Goal: Transaction & Acquisition: Purchase product/service

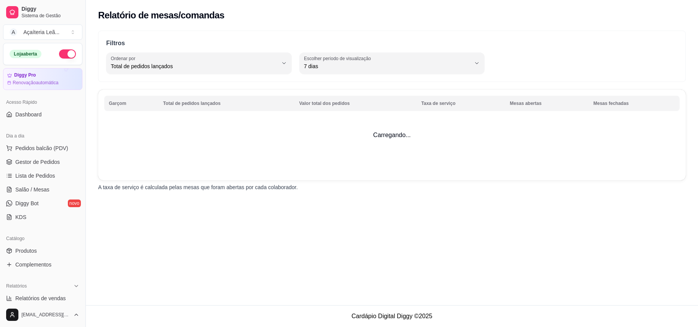
select select "TOTAL_OF_ORDERS"
select select "7"
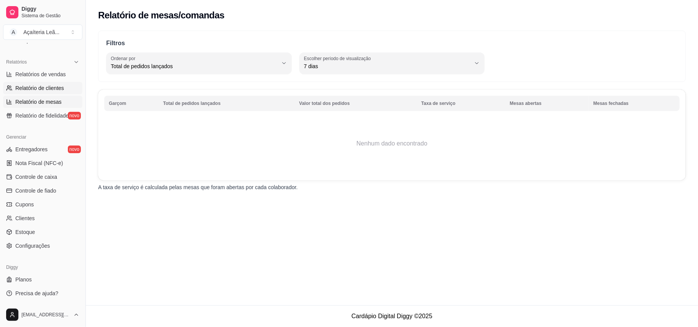
click at [57, 87] on span "Relatório de clientes" at bounding box center [39, 88] width 49 height 8
select select "30"
select select "HIGHEST_TOTAL_SPENT_WITH_ORDERS"
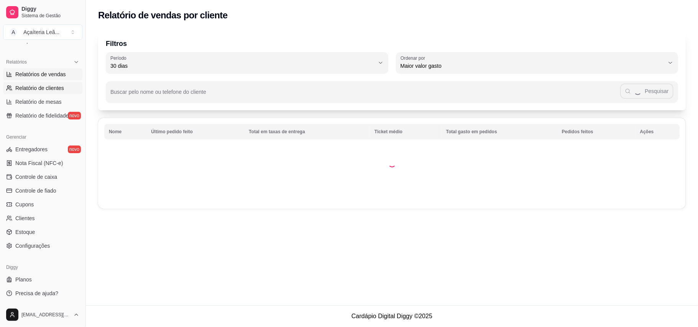
click at [58, 71] on span "Relatórios de vendas" at bounding box center [40, 75] width 51 height 8
select select "ALL"
select select "0"
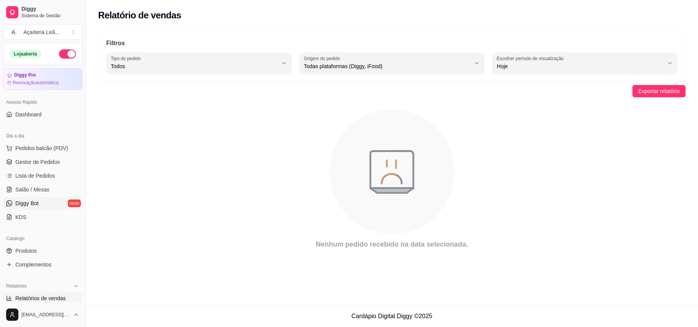
click at [62, 203] on link "Diggy Bot novo" at bounding box center [42, 203] width 79 height 12
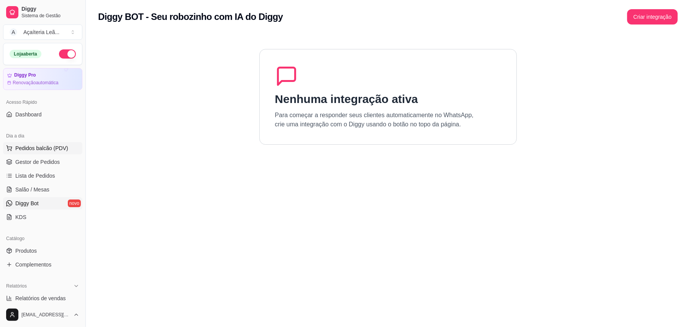
click at [22, 152] on span "Pedidos balcão (PDV)" at bounding box center [41, 148] width 53 height 8
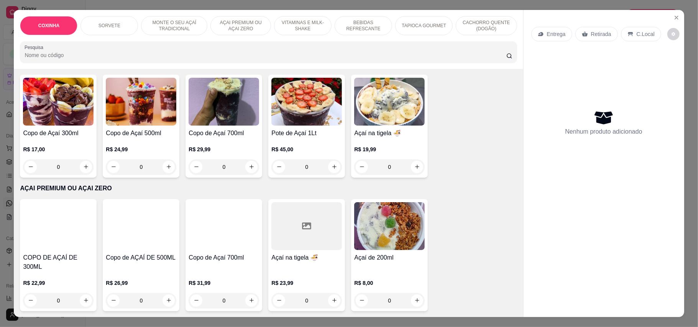
scroll to position [307, 0]
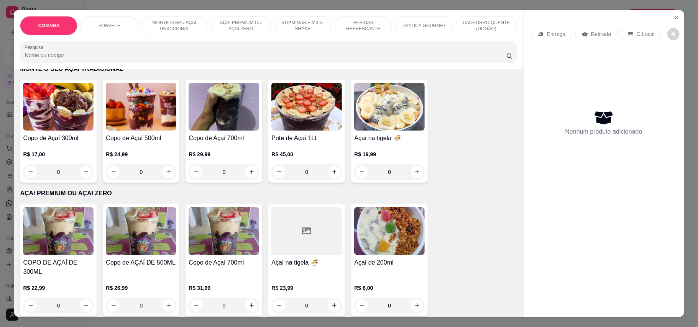
click at [403, 218] on img at bounding box center [389, 231] width 71 height 48
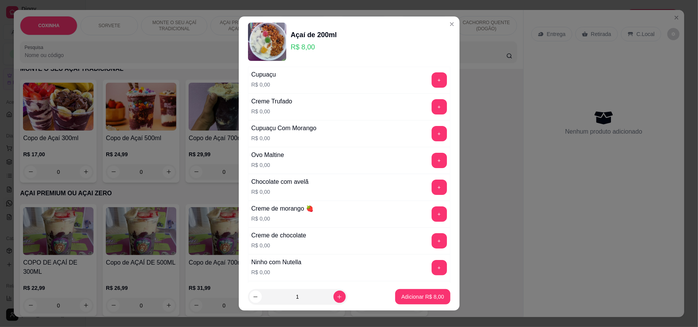
scroll to position [0, 0]
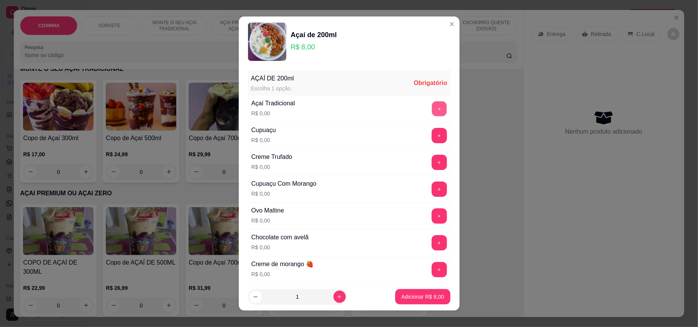
click at [432, 108] on button "+" at bounding box center [439, 108] width 15 height 15
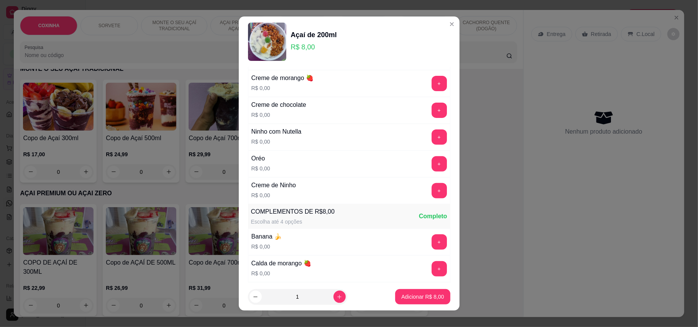
scroll to position [204, 0]
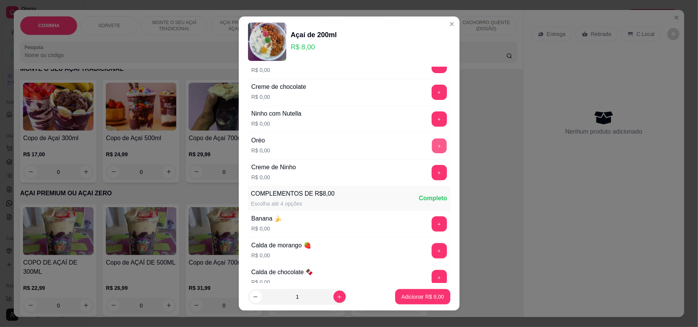
click at [432, 147] on button "+" at bounding box center [439, 145] width 15 height 15
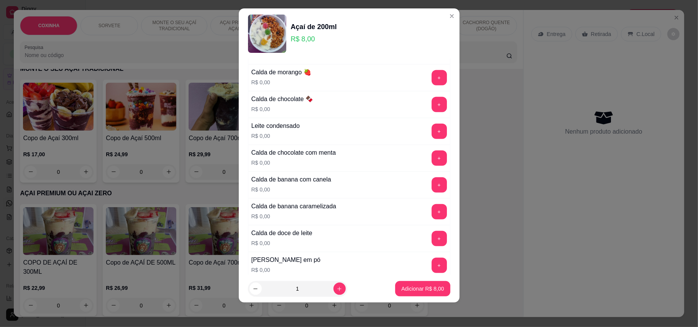
scroll to position [377, 0]
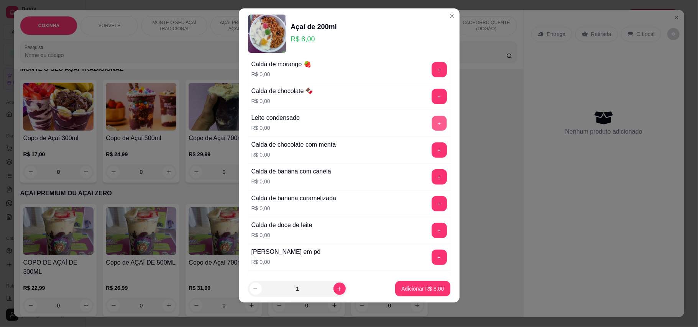
click at [432, 126] on button "+" at bounding box center [439, 123] width 15 height 15
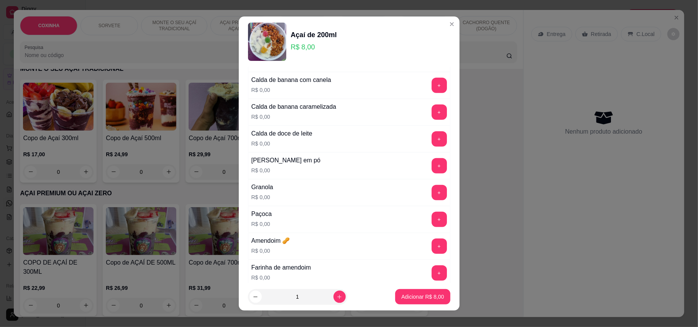
scroll to position [480, 0]
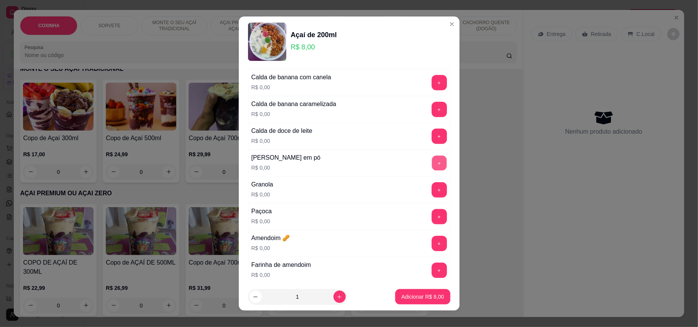
click at [432, 165] on button "+" at bounding box center [439, 163] width 15 height 15
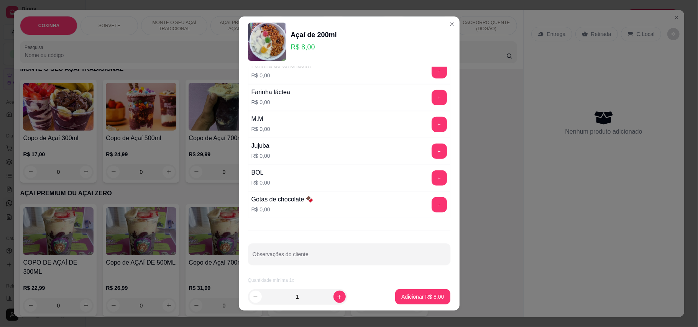
scroll to position [687, 0]
click at [432, 126] on div "AÇAÍ DE 200ml Escolha 1 opção. Completo Açaí Tradicional R$ 0,00 - 1 + Cupuaçu …" at bounding box center [349, 175] width 221 height 217
click at [432, 125] on button "+" at bounding box center [439, 124] width 15 height 15
click at [432, 205] on button "+" at bounding box center [439, 204] width 15 height 15
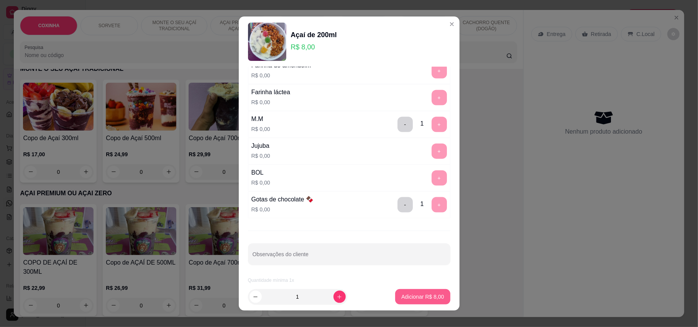
click at [395, 304] on button "Adicionar R$ 8,00" at bounding box center [422, 296] width 55 height 15
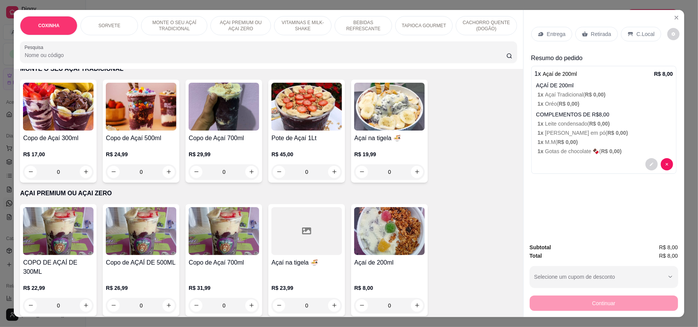
click at [596, 37] on p "Retirada" at bounding box center [601, 34] width 20 height 8
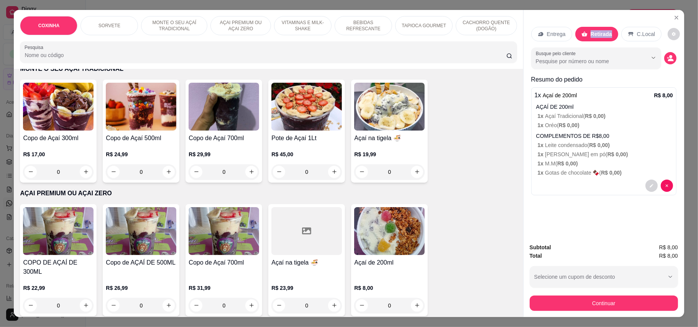
click at [596, 37] on p "Retirada" at bounding box center [601, 34] width 21 height 8
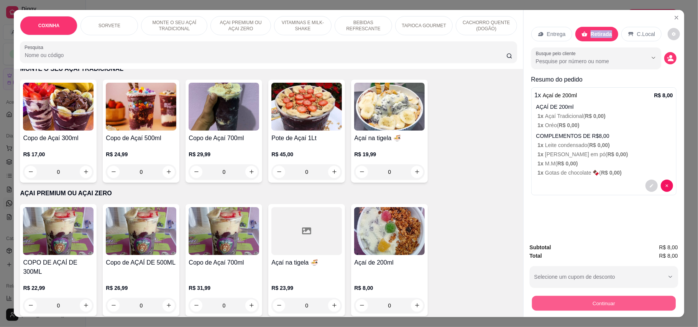
click at [617, 299] on button "Continuar" at bounding box center [604, 303] width 144 height 15
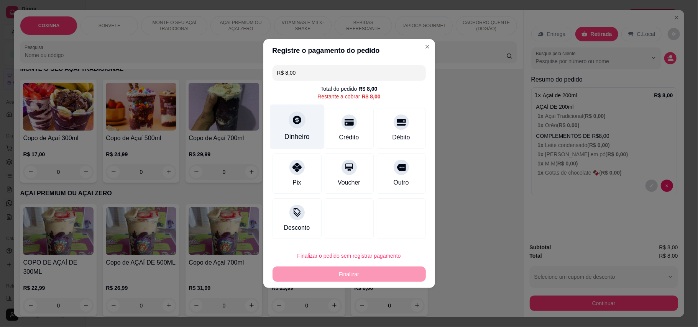
click at [292, 128] on div "Dinheiro" at bounding box center [297, 127] width 54 height 45
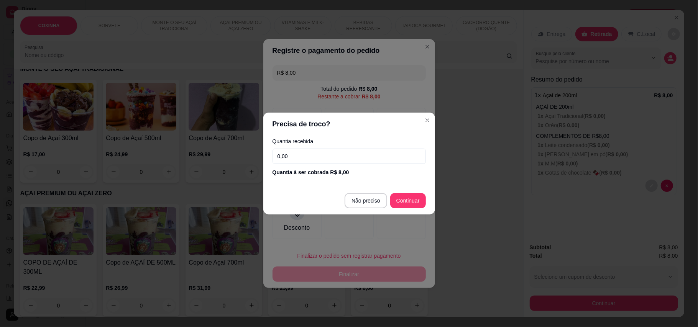
click at [310, 160] on input "0,00" at bounding box center [348, 156] width 153 height 15
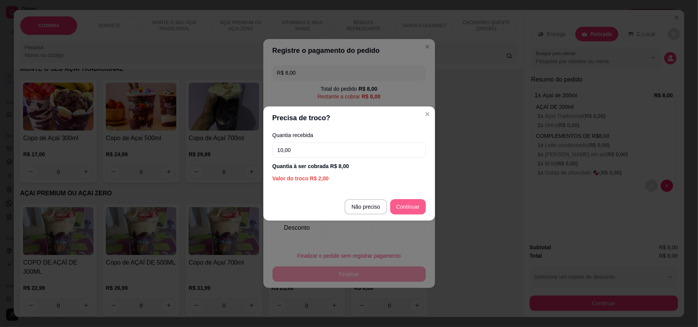
type input "10,00"
type input "R$ 0,00"
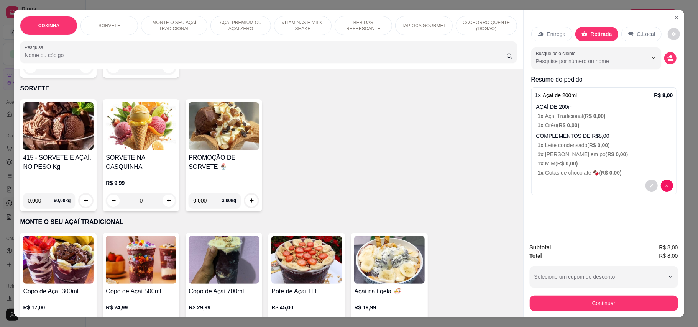
scroll to position [0, 0]
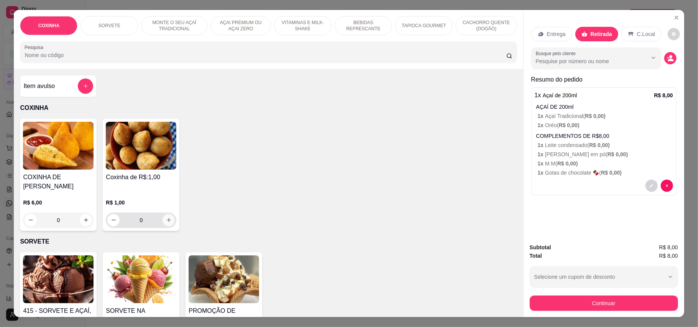
click at [166, 217] on icon "increase-product-quantity" at bounding box center [169, 220] width 6 height 6
click at [166, 214] on button "increase-product-quantity" at bounding box center [168, 220] width 12 height 12
type input "0"
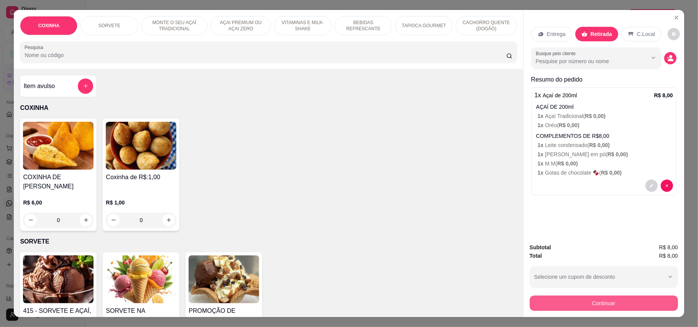
click at [606, 305] on button "Continuar" at bounding box center [604, 303] width 148 height 15
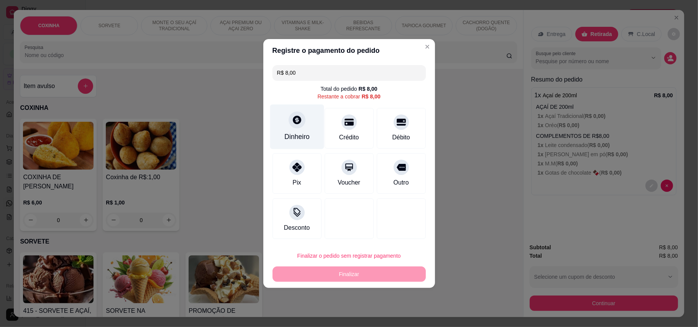
click at [297, 120] on icon at bounding box center [297, 120] width 10 height 10
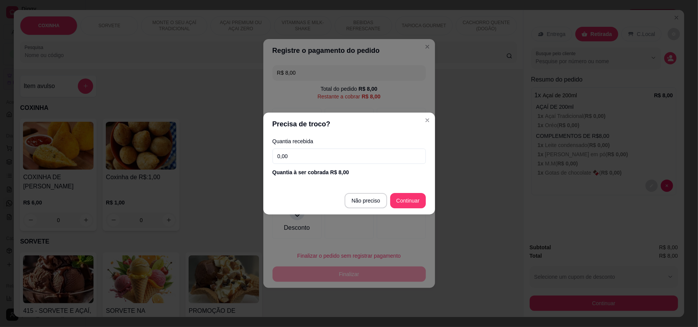
click at [304, 159] on input "0,00" at bounding box center [348, 156] width 153 height 15
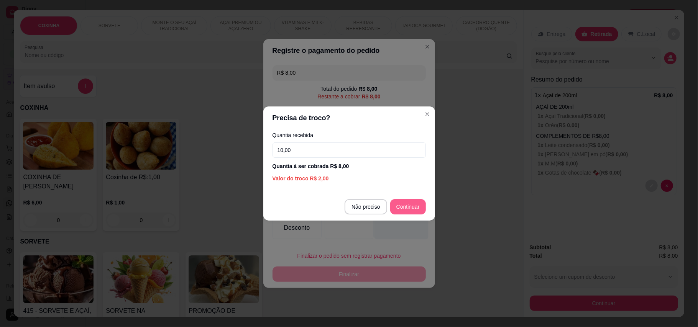
type input "10,00"
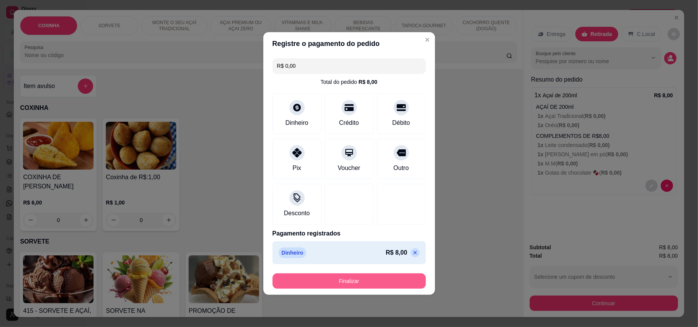
click at [340, 278] on button "Finalizar" at bounding box center [348, 281] width 153 height 15
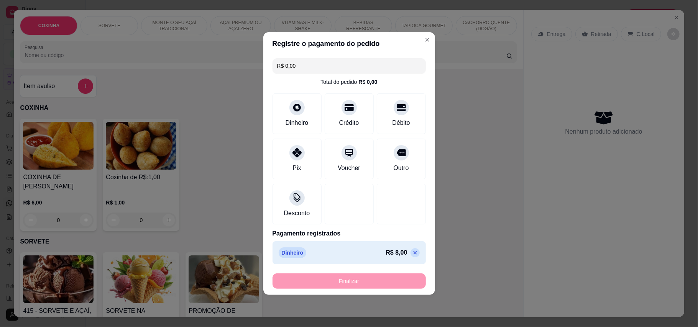
type input "-R$ 8,00"
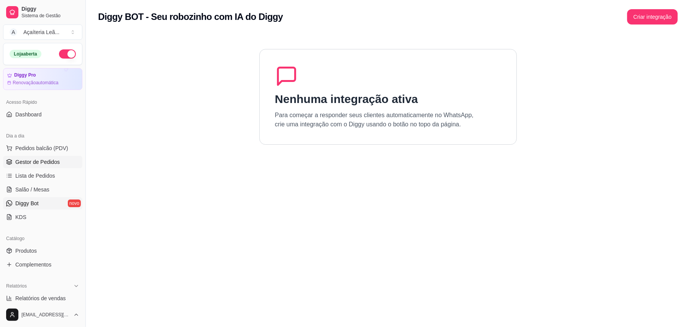
click at [47, 161] on span "Gestor de Pedidos" at bounding box center [37, 162] width 44 height 8
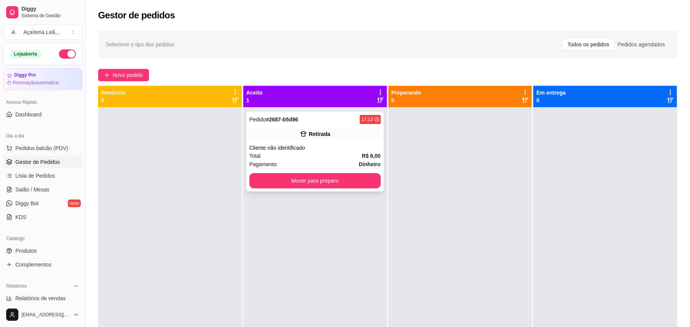
click at [327, 152] on div "Cliente não identificado" at bounding box center [314, 148] width 131 height 8
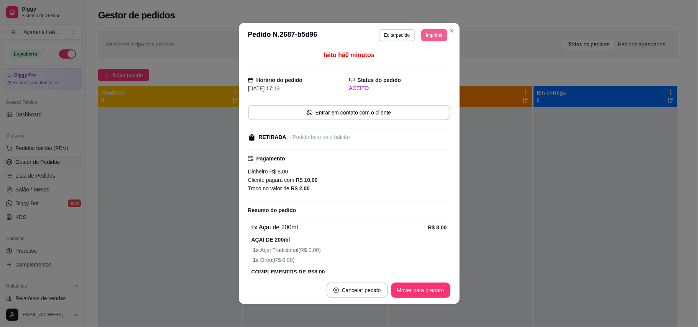
click at [424, 37] on button "Imprimir" at bounding box center [434, 35] width 26 height 12
click at [422, 57] on button "IMPRESSORA" at bounding box center [417, 62] width 56 height 12
click at [439, 33] on button "Imprimir" at bounding box center [434, 35] width 26 height 12
click at [422, 65] on button "IMPRESSORA" at bounding box center [417, 62] width 56 height 12
click at [424, 38] on button "Imprimir" at bounding box center [434, 35] width 26 height 12
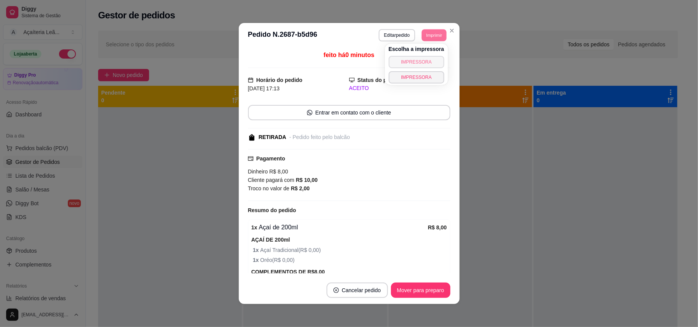
click at [424, 63] on button "IMPRESSORA" at bounding box center [417, 62] width 56 height 12
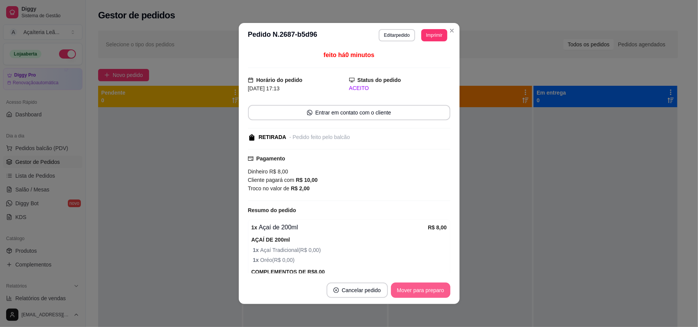
click at [437, 289] on button "Mover para preparo" at bounding box center [420, 290] width 59 height 15
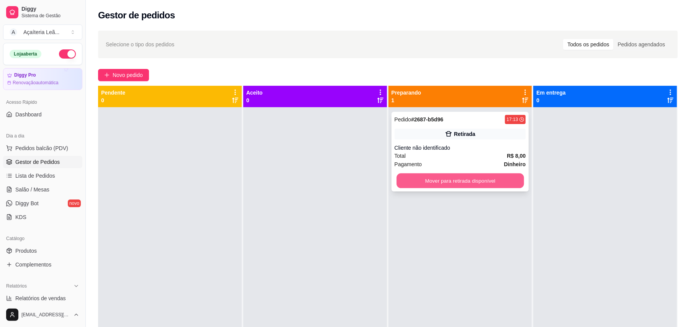
click at [468, 180] on button "Mover para retirada disponível" at bounding box center [460, 181] width 127 height 15
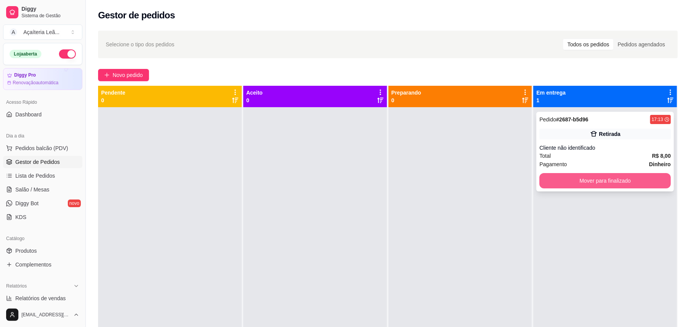
click at [565, 184] on button "Mover para finalizado" at bounding box center [605, 180] width 131 height 15
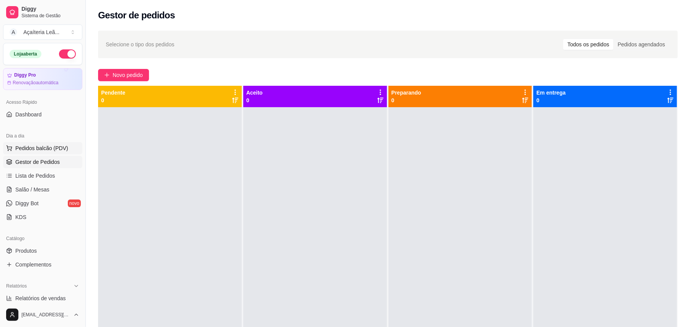
click at [42, 148] on span "Pedidos balcão (PDV)" at bounding box center [41, 148] width 53 height 8
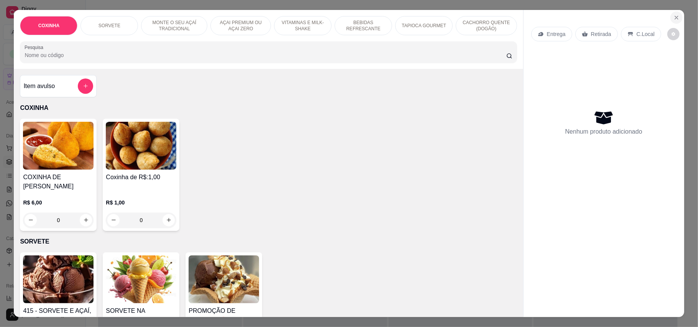
click at [675, 16] on icon "Close" at bounding box center [676, 17] width 3 height 3
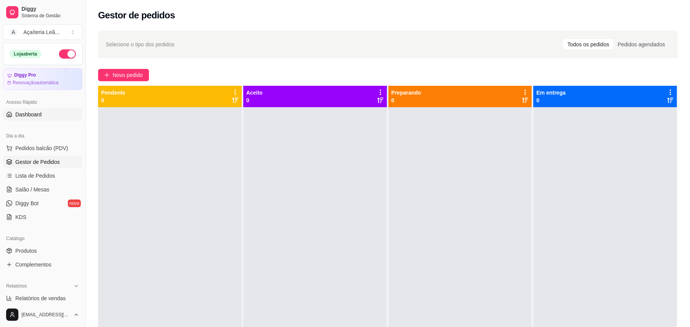
click at [53, 118] on link "Dashboard" at bounding box center [42, 114] width 79 height 12
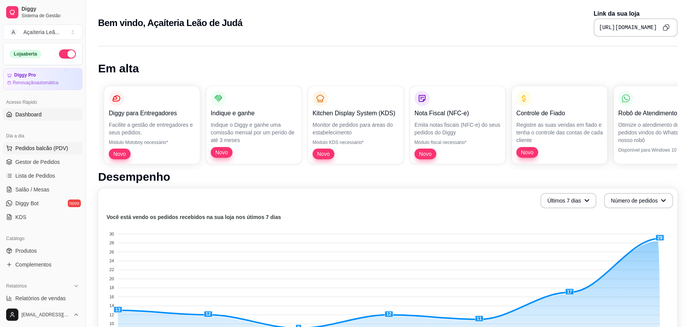
click at [59, 149] on span "Pedidos balcão (PDV)" at bounding box center [41, 148] width 53 height 8
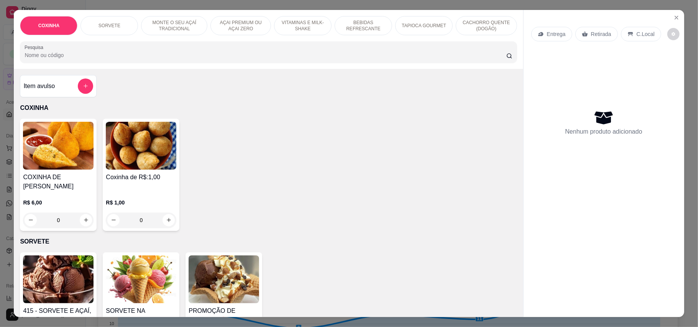
click at [127, 177] on h4 "Coxinha de R$:1,00" at bounding box center [141, 177] width 71 height 9
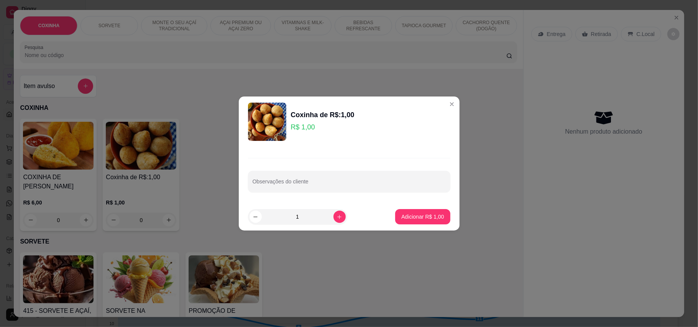
click at [300, 212] on input "1" at bounding box center [298, 216] width 72 height 15
type input "20"
click at [418, 216] on p "Adicionar R$ 20,00" at bounding box center [421, 217] width 46 height 8
type input "20"
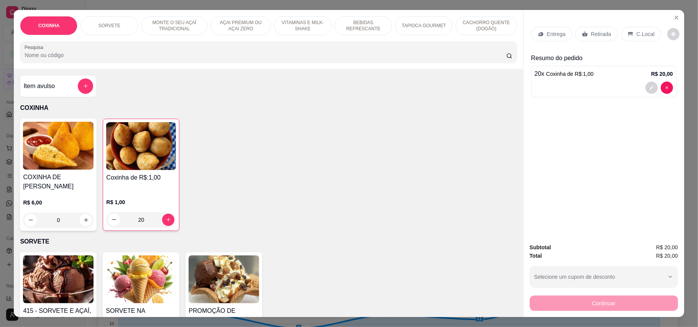
click at [596, 33] on p "Retirada" at bounding box center [601, 34] width 20 height 8
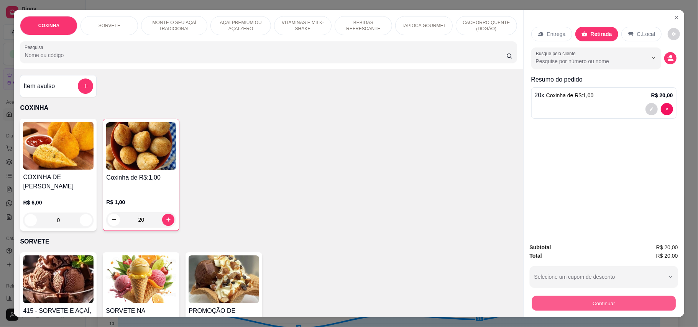
click at [545, 300] on button "Continuar" at bounding box center [604, 303] width 144 height 15
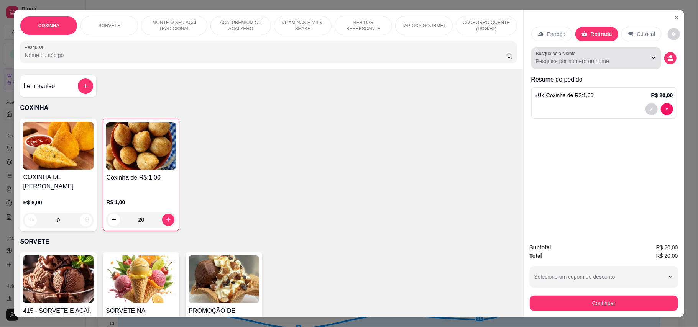
click at [623, 58] on input "Busque pelo cliente" at bounding box center [585, 61] width 99 height 8
type input "[PERSON_NAME]"
